Goal: Check status: Check status

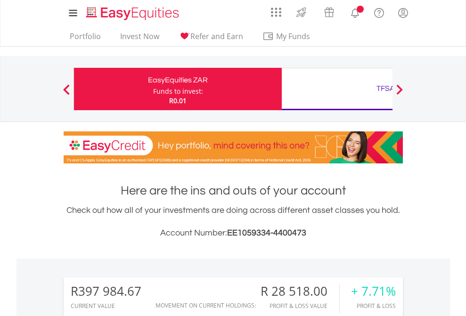
scroll to position [91, 148]
click at [153, 89] on div "Funds to invest:" at bounding box center [178, 91] width 50 height 9
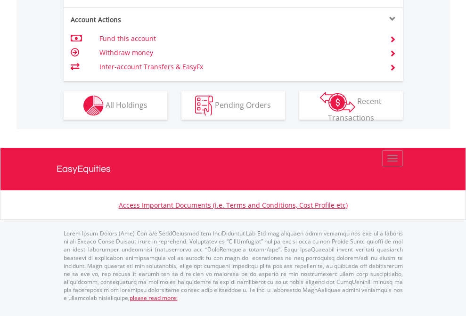
scroll to position [904, 0]
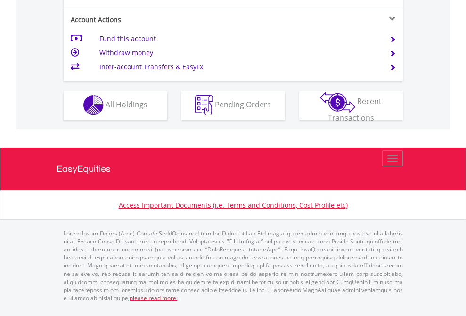
scroll to position [882, 0]
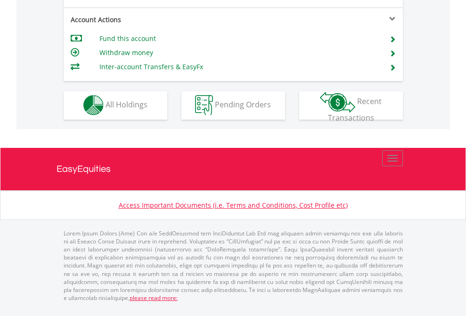
scroll to position [882, 0]
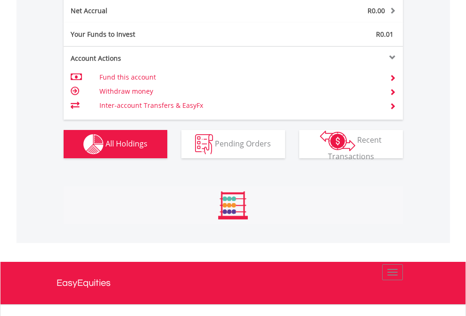
scroll to position [1068, 0]
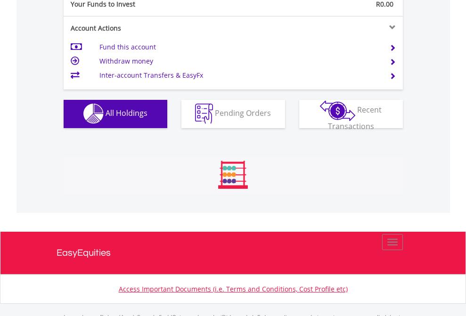
scroll to position [934, 0]
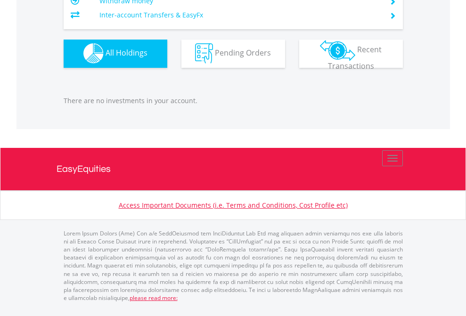
scroll to position [91, 148]
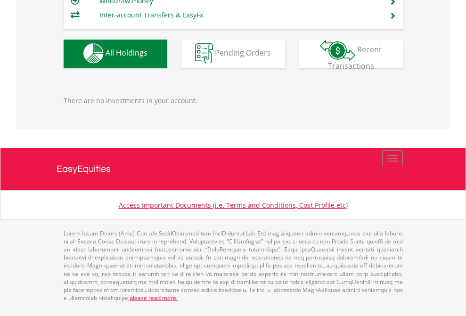
scroll to position [91, 148]
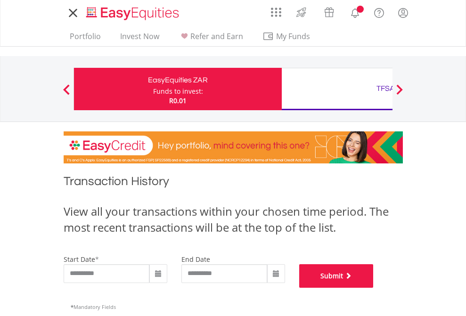
click at [374, 288] on button "Submit" at bounding box center [336, 277] width 75 height 24
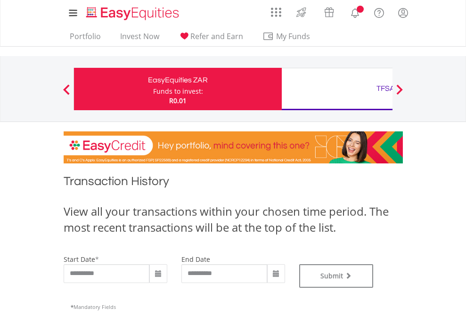
click at [337, 89] on div "TFSA" at bounding box center [386, 88] width 197 height 13
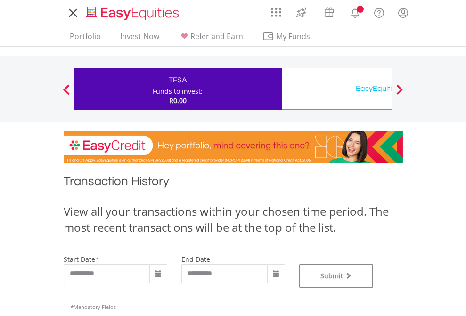
type input "**********"
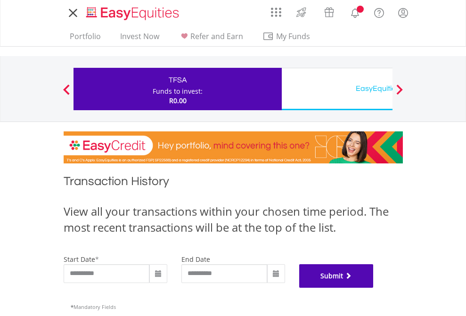
click at [374, 288] on button "Submit" at bounding box center [336, 277] width 75 height 24
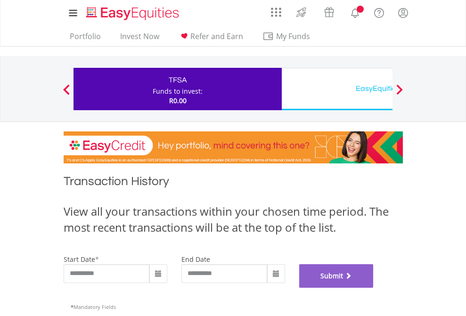
scroll to position [382, 0]
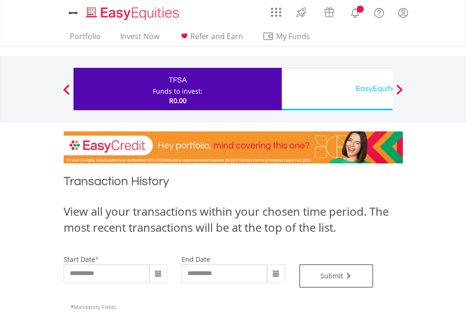
click at [337, 89] on div "EasyEquities USD" at bounding box center [386, 88] width 197 height 13
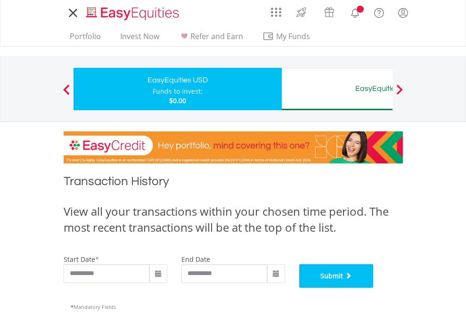
click at [374, 288] on button "Submit" at bounding box center [336, 277] width 75 height 24
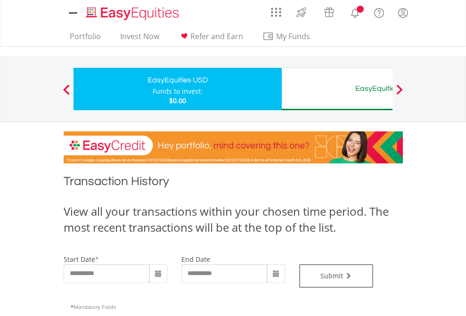
click at [337, 89] on div "EasyEquities AUD" at bounding box center [386, 88] width 197 height 13
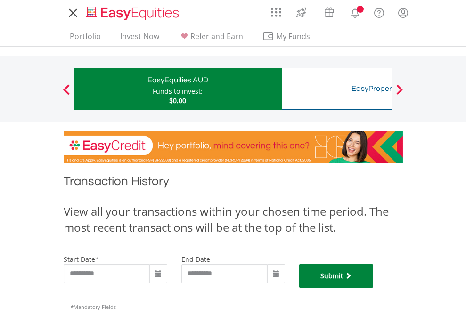
click at [374, 288] on button "Submit" at bounding box center [336, 277] width 75 height 24
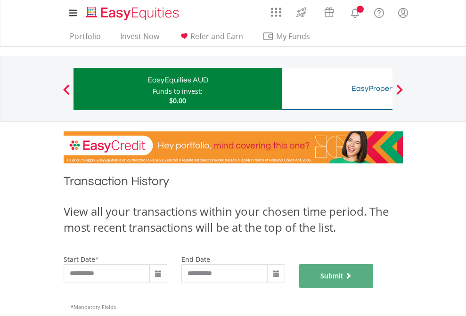
scroll to position [382, 0]
